Goal: Task Accomplishment & Management: Complete application form

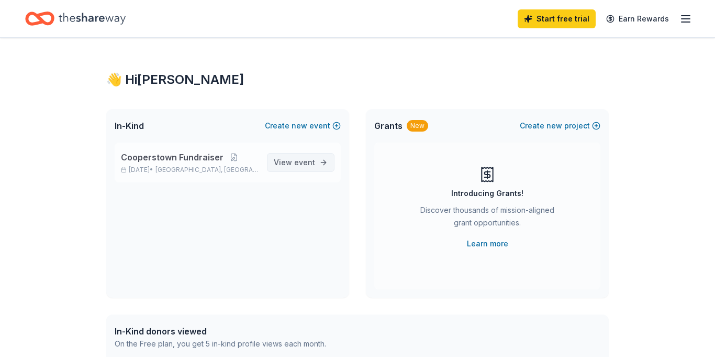
click at [300, 163] on span "event" at bounding box center [304, 162] width 21 height 9
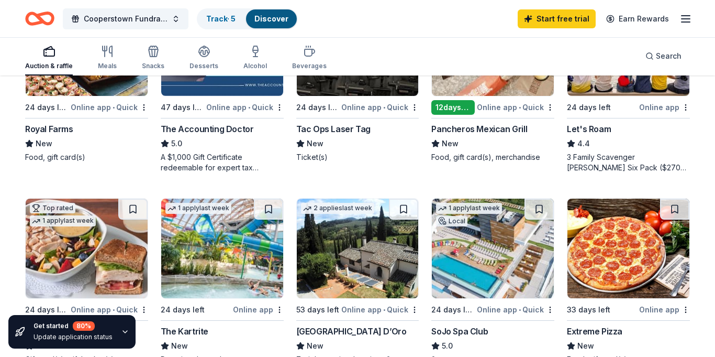
scroll to position [587, 0]
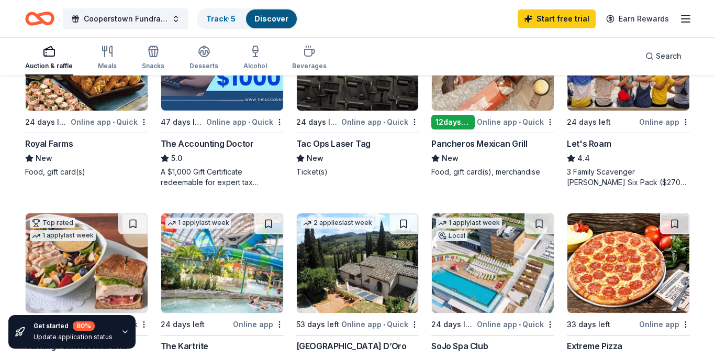
click at [480, 326] on div "Online app • Quick" at bounding box center [516, 323] width 78 height 13
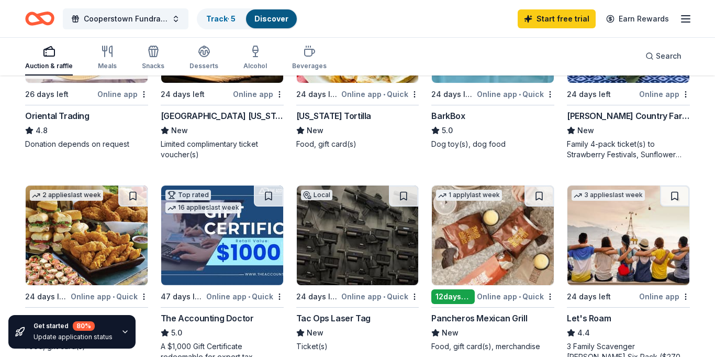
scroll to position [408, 0]
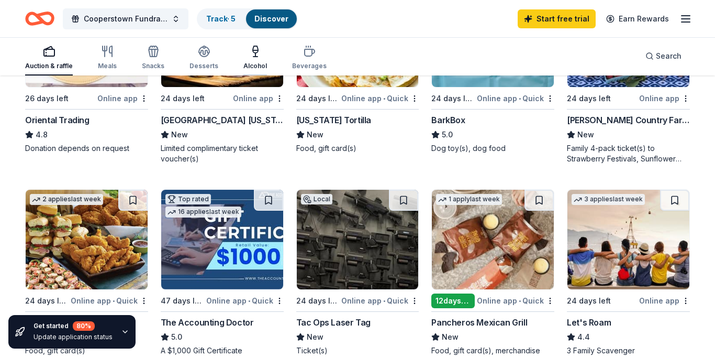
click at [252, 63] on div "Alcohol" at bounding box center [256, 66] width 24 height 8
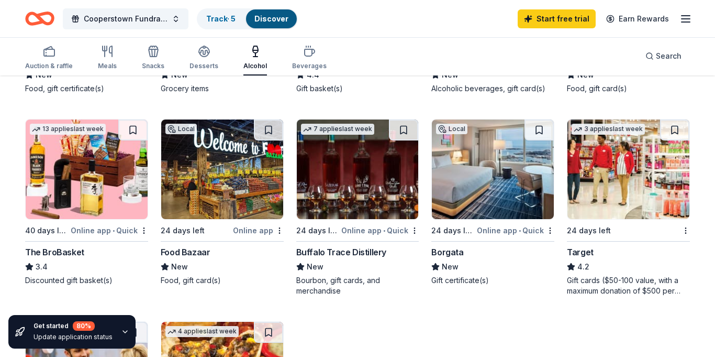
scroll to position [273, 0]
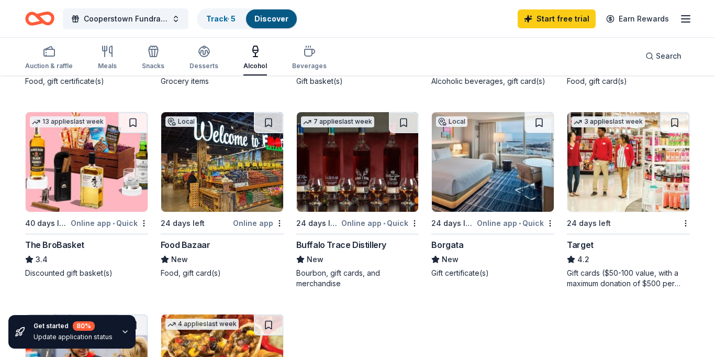
click at [451, 248] on div "Borgata" at bounding box center [448, 244] width 32 height 13
click at [225, 22] on link "Track · 5" at bounding box center [220, 18] width 29 height 9
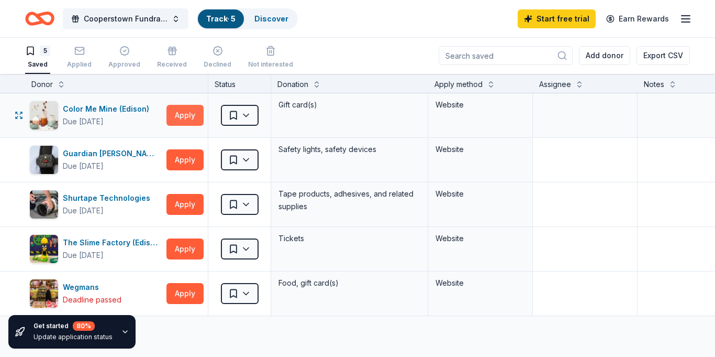
click at [182, 121] on button "Apply" at bounding box center [185, 115] width 37 height 21
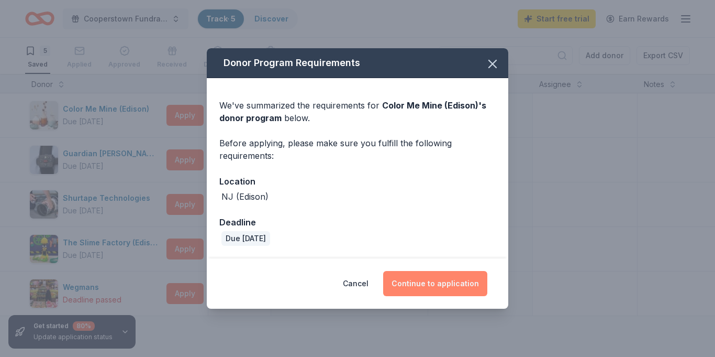
click at [434, 282] on button "Continue to application" at bounding box center [435, 283] width 104 height 25
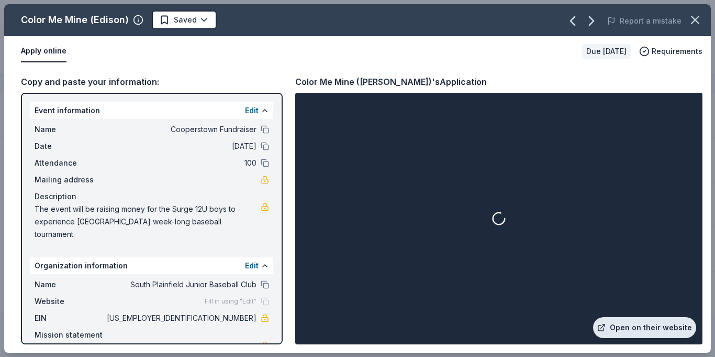
click at [649, 325] on link "Open on their website" at bounding box center [644, 327] width 103 height 21
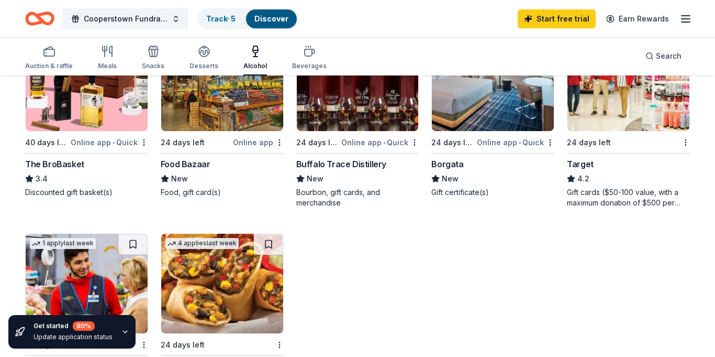
scroll to position [464, 0]
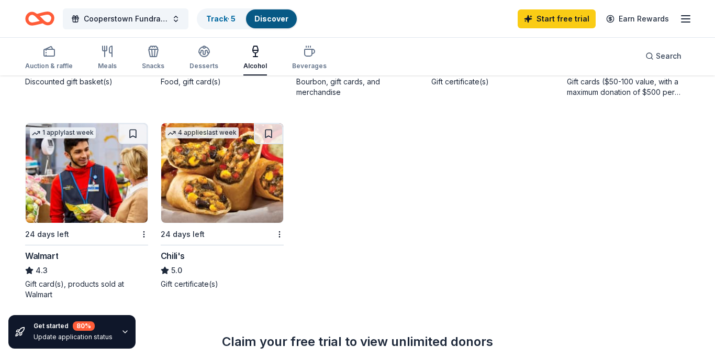
click at [213, 200] on img at bounding box center [222, 173] width 122 height 100
click at [98, 58] on div "Meals" at bounding box center [107, 57] width 19 height 25
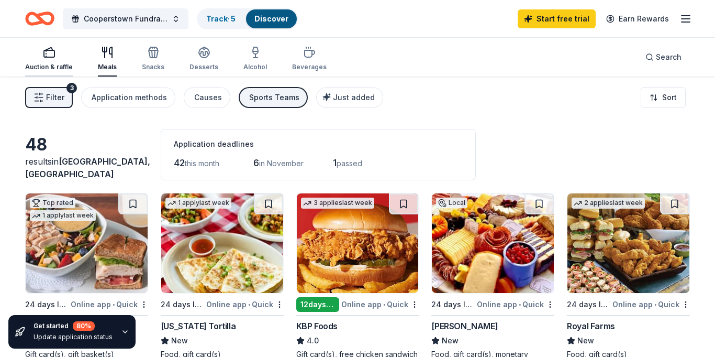
click at [54, 67] on div "Auction & raffle" at bounding box center [49, 67] width 48 height 8
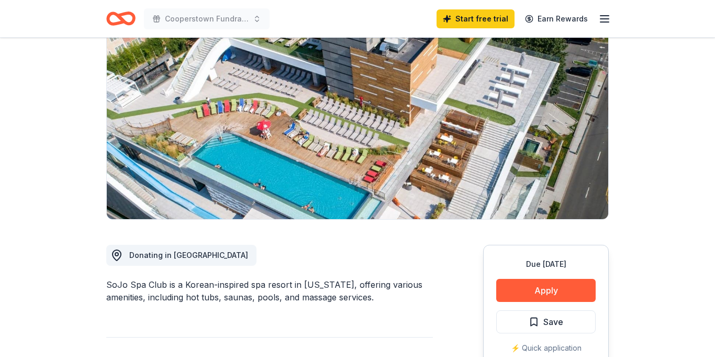
scroll to position [105, 0]
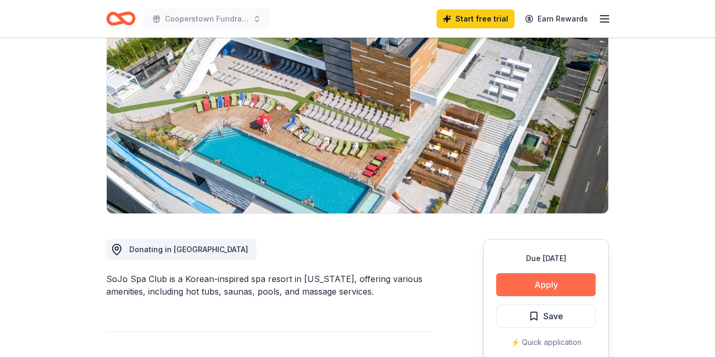
click at [532, 287] on button "Apply" at bounding box center [547, 284] width 100 height 23
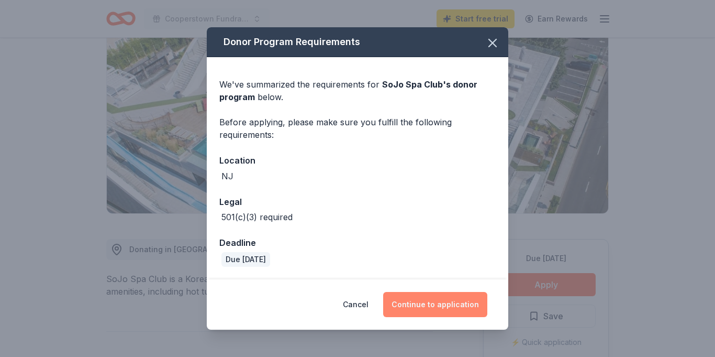
click at [427, 302] on button "Continue to application" at bounding box center [435, 304] width 104 height 25
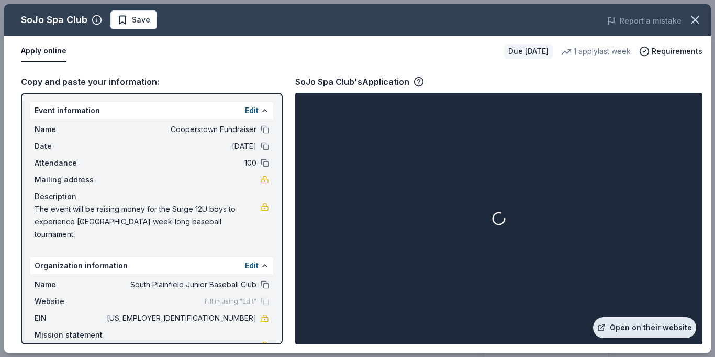
click at [649, 331] on link "Open on their website" at bounding box center [644, 327] width 103 height 21
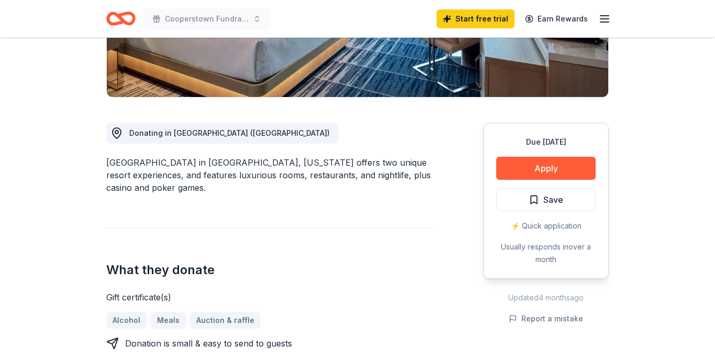
scroll to position [230, 0]
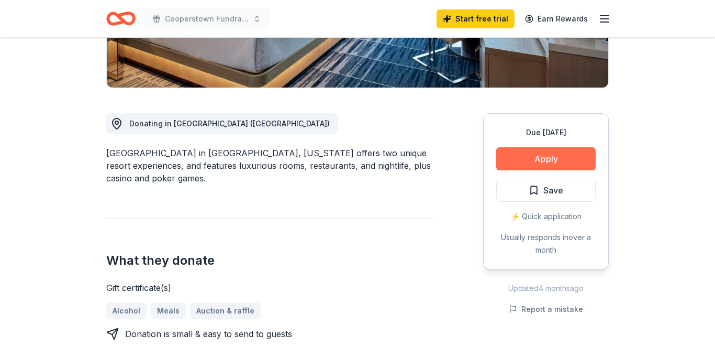
click at [532, 155] on button "Apply" at bounding box center [547, 158] width 100 height 23
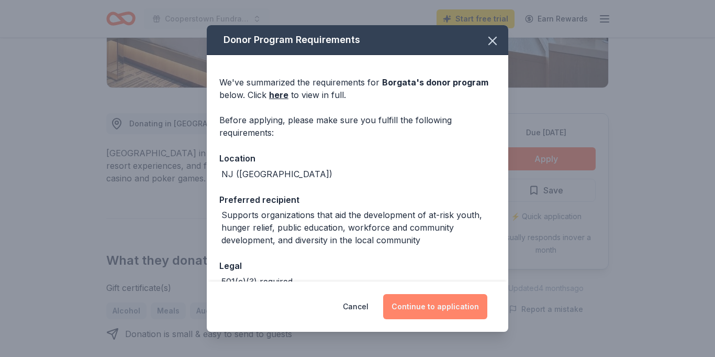
click at [429, 309] on button "Continue to application" at bounding box center [435, 306] width 104 height 25
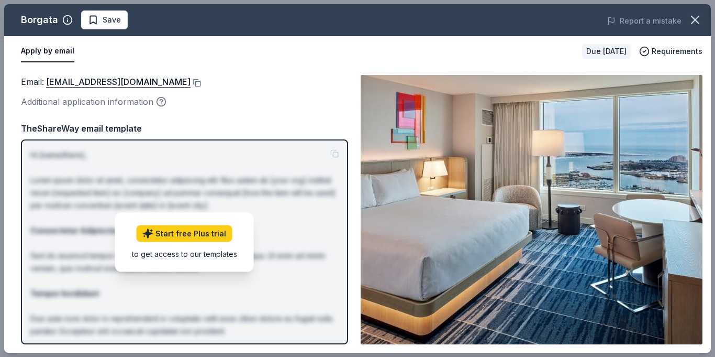
click at [51, 56] on button "Apply by email" at bounding box center [47, 51] width 53 height 22
click at [45, 55] on button "Apply by email" at bounding box center [47, 51] width 53 height 22
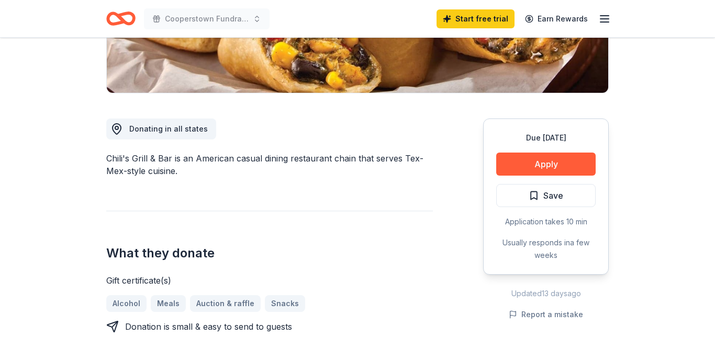
scroll to position [251, 0]
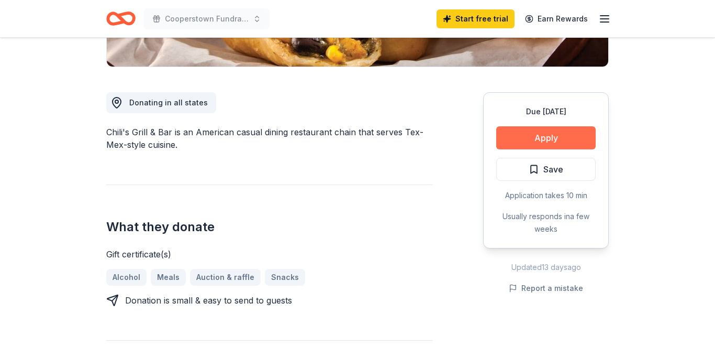
click at [530, 134] on button "Apply" at bounding box center [547, 137] width 100 height 23
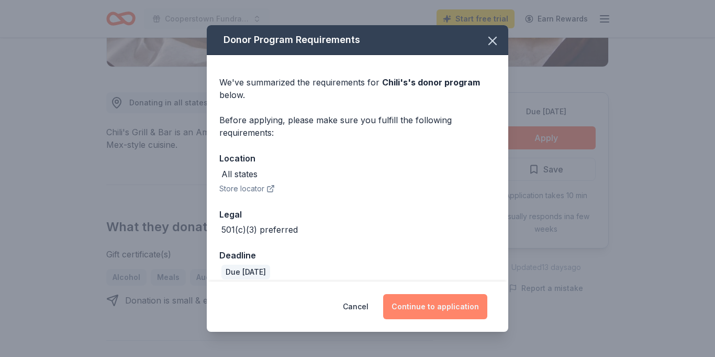
click at [435, 307] on button "Continue to application" at bounding box center [435, 306] width 104 height 25
